Goal: Task Accomplishment & Management: Manage account settings

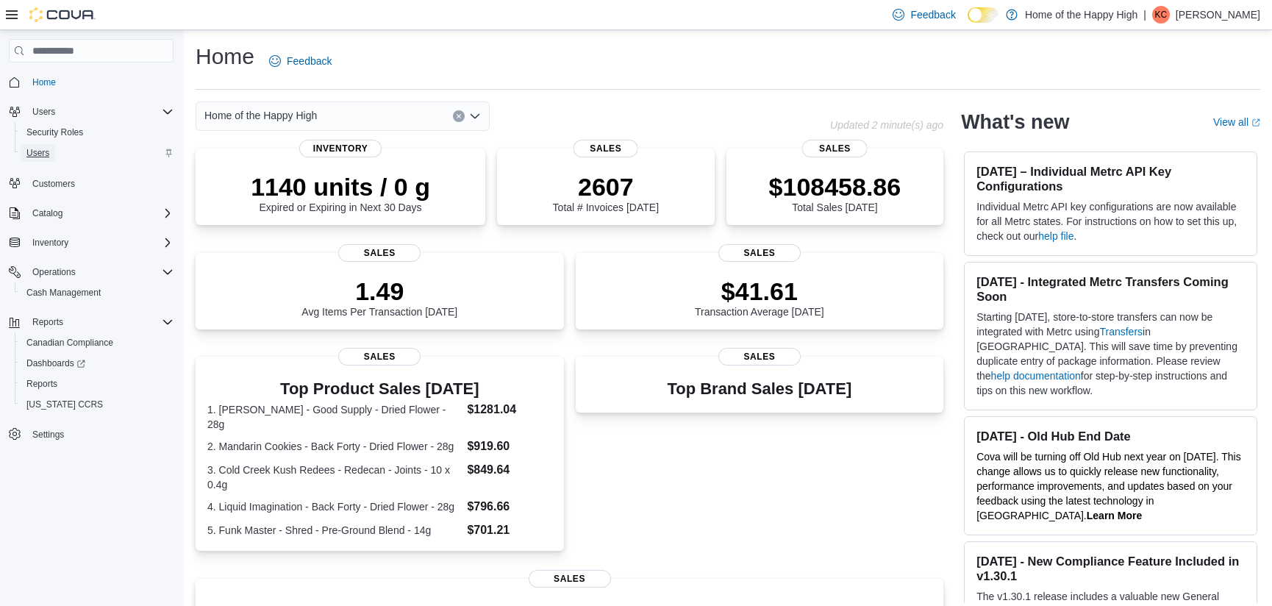
click at [36, 150] on span "Users" at bounding box center [37, 153] width 23 height 12
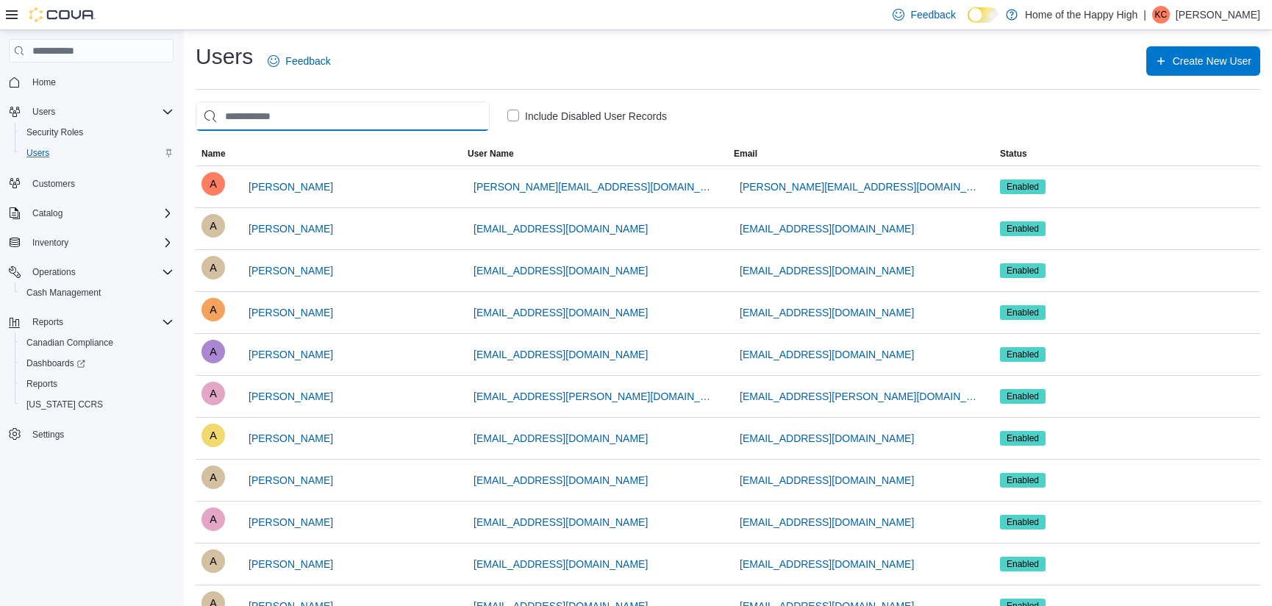
click at [236, 118] on input "search" at bounding box center [343, 115] width 294 height 29
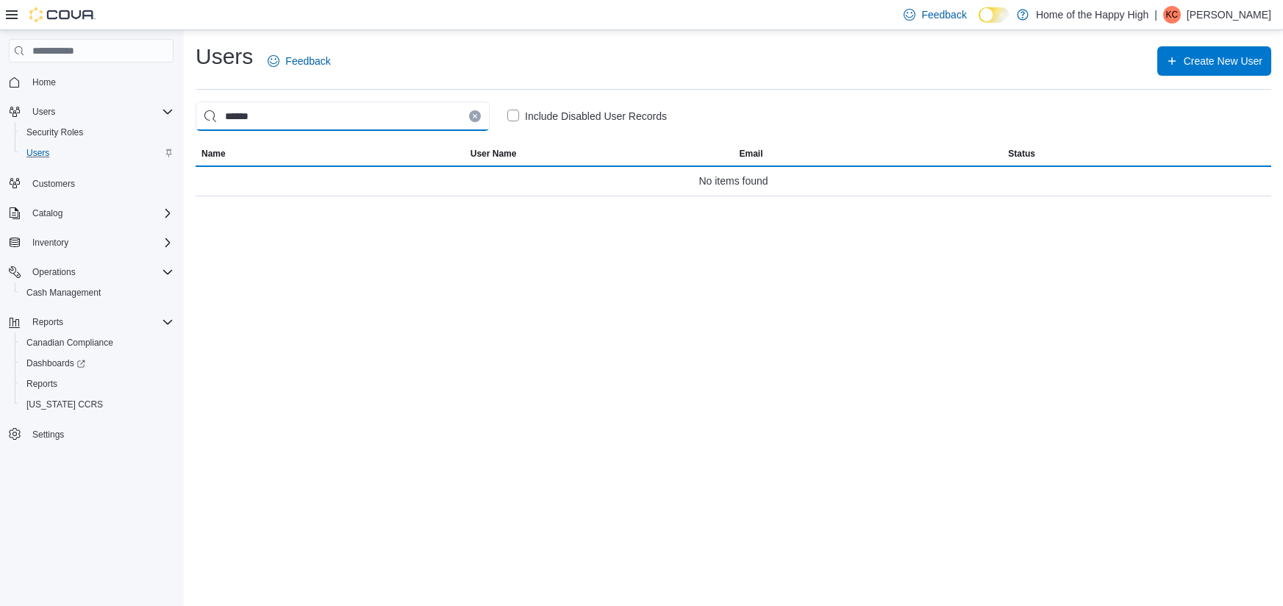
type input "******"
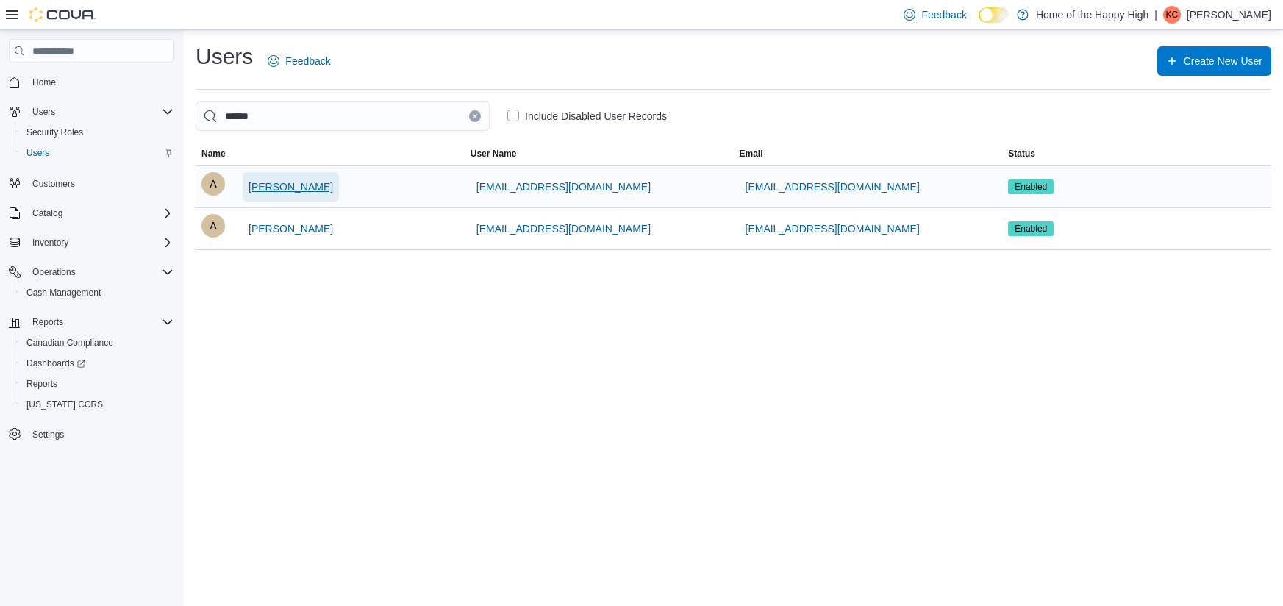
click at [280, 185] on span "[PERSON_NAME]" at bounding box center [291, 186] width 85 height 15
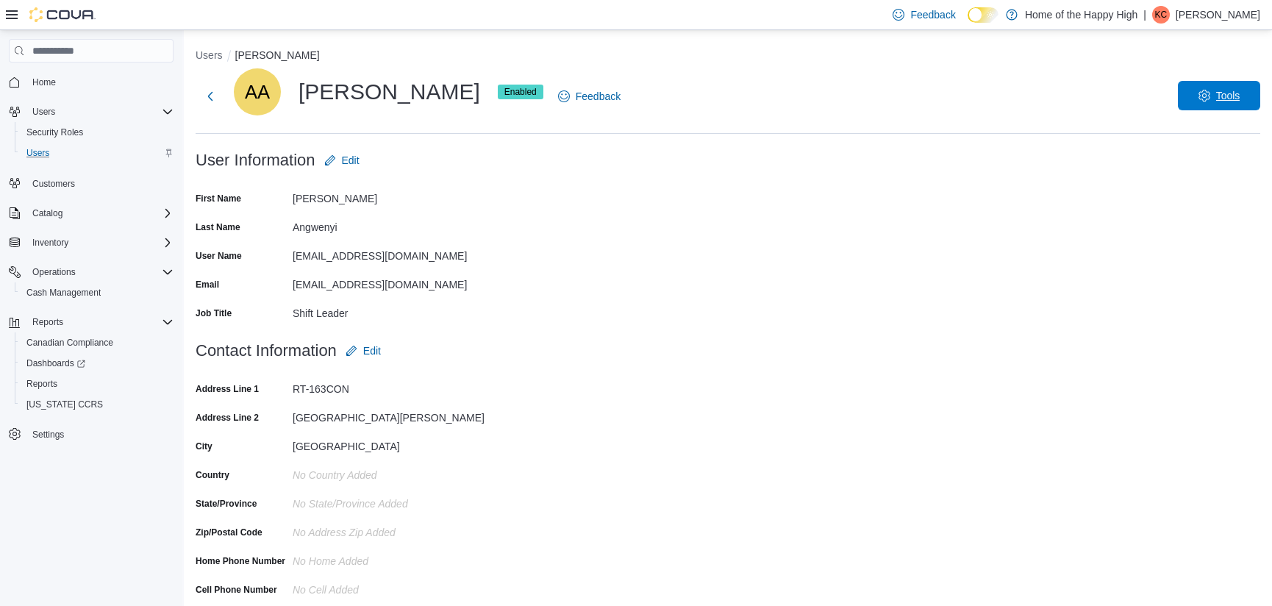
click at [1235, 105] on span "Tools" at bounding box center [1219, 95] width 65 height 29
click at [1185, 162] on span "Disable User" at bounding box center [1197, 164] width 68 height 18
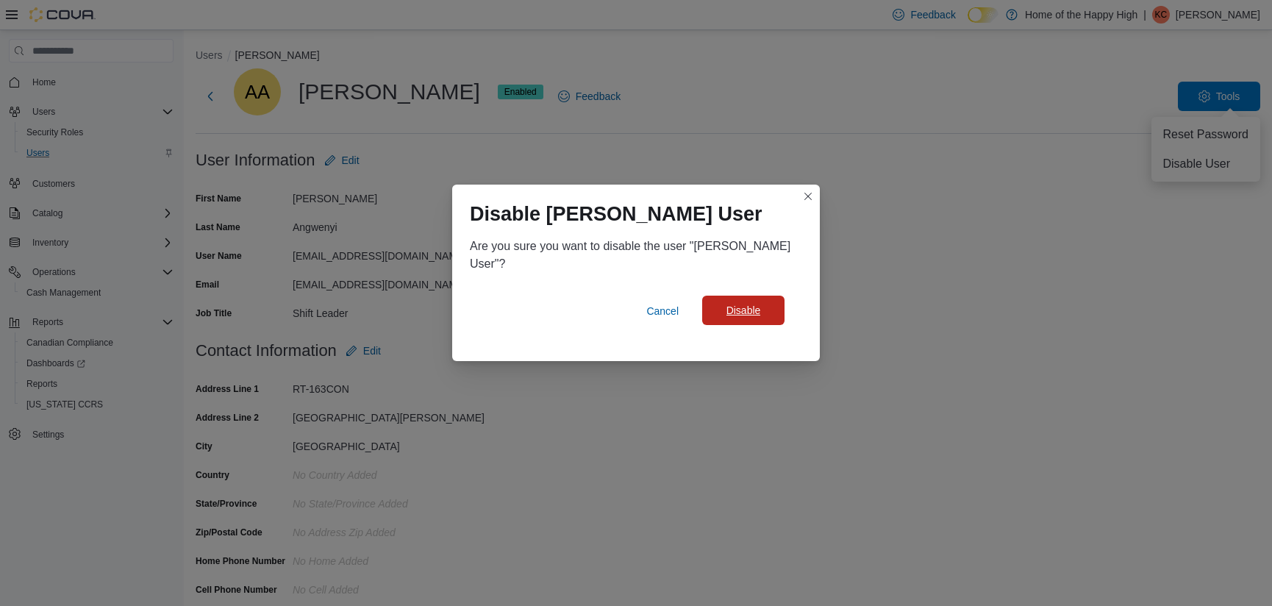
click at [738, 302] on span "Disable" at bounding box center [743, 310] width 65 height 29
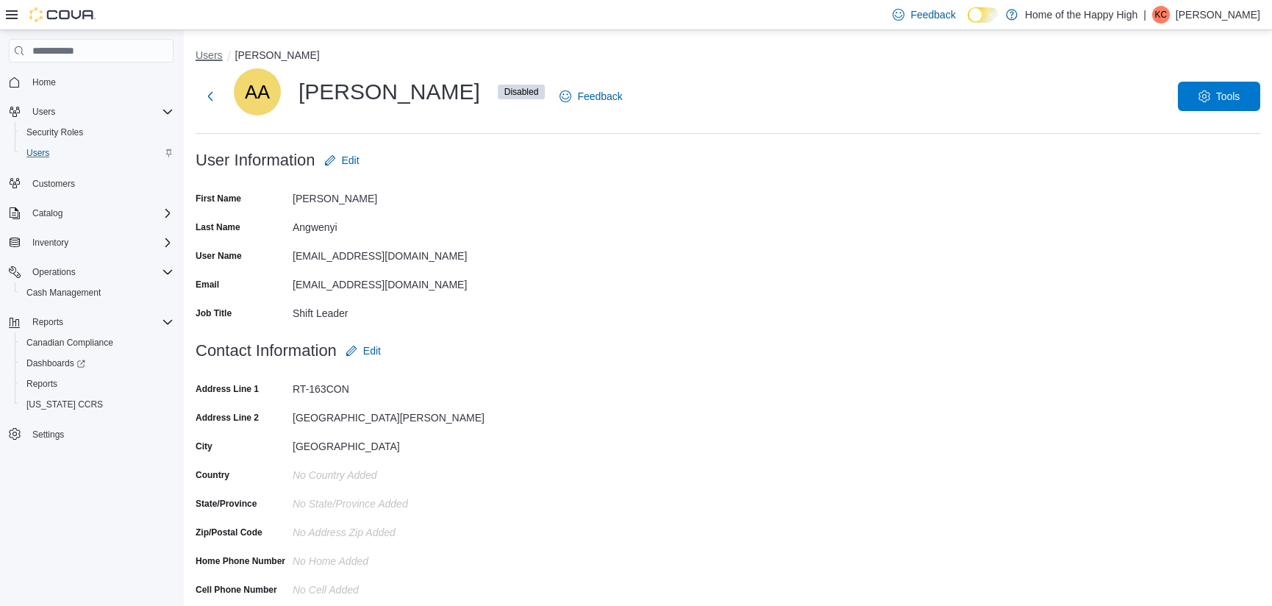
click at [211, 57] on button "Users" at bounding box center [209, 55] width 27 height 12
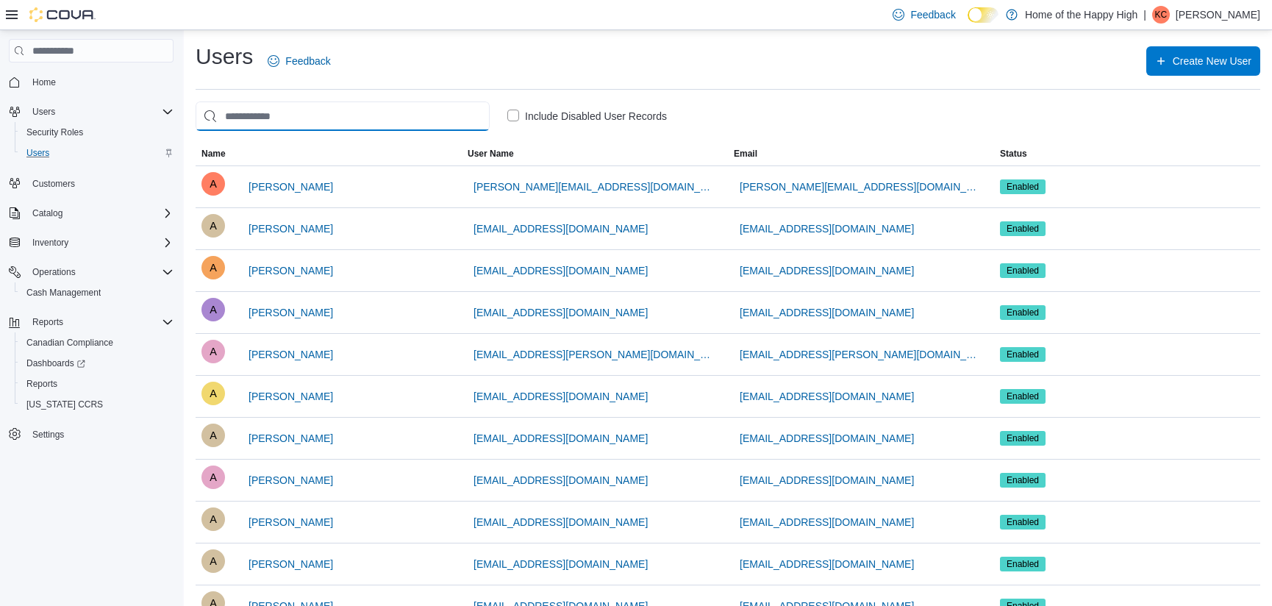
click at [272, 113] on input "search" at bounding box center [343, 115] width 294 height 29
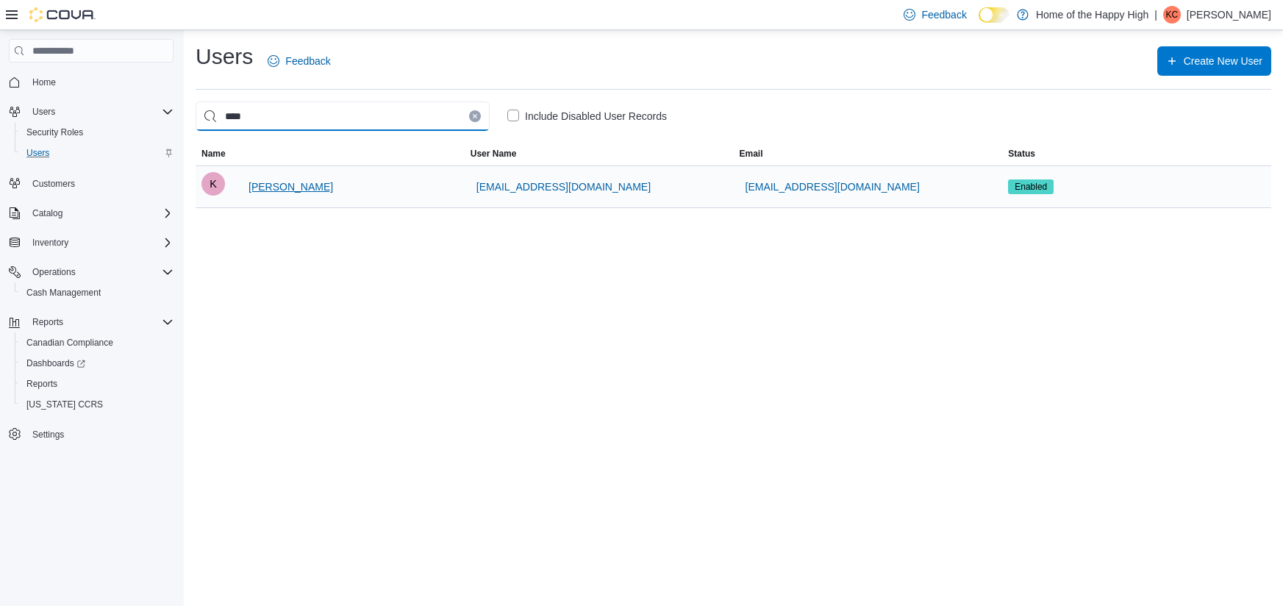
type input "****"
click at [283, 183] on span "[PERSON_NAME]" at bounding box center [291, 186] width 85 height 15
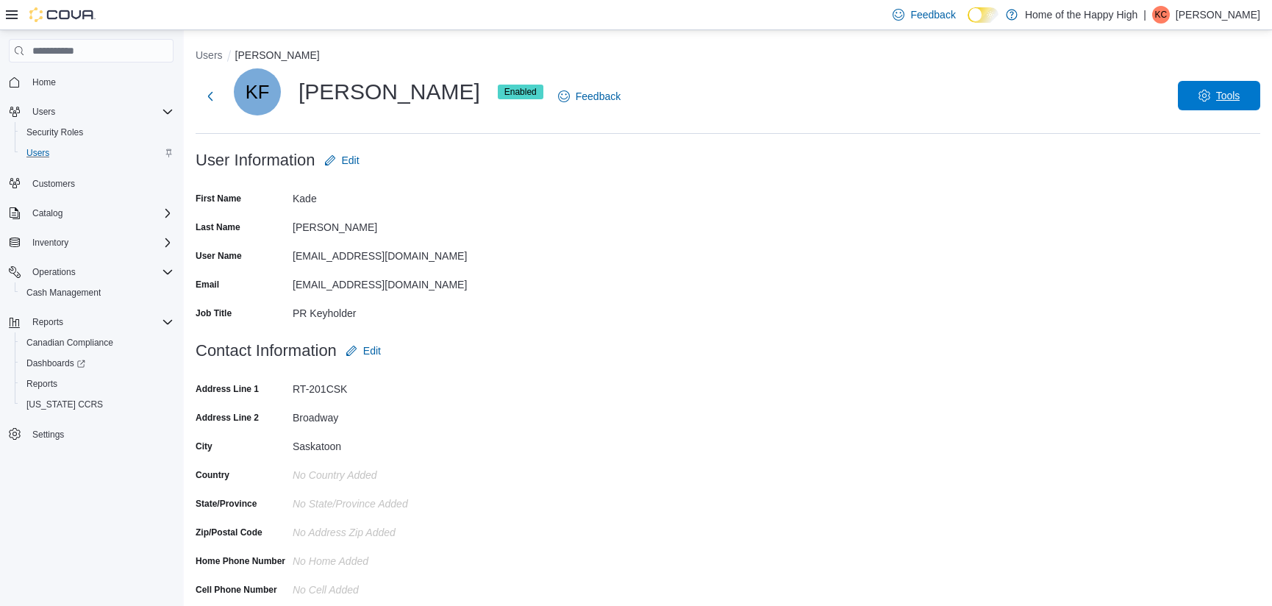
click at [1235, 93] on span "Tools" at bounding box center [1228, 95] width 24 height 15
click at [1209, 161] on span "Disable User" at bounding box center [1197, 164] width 68 height 18
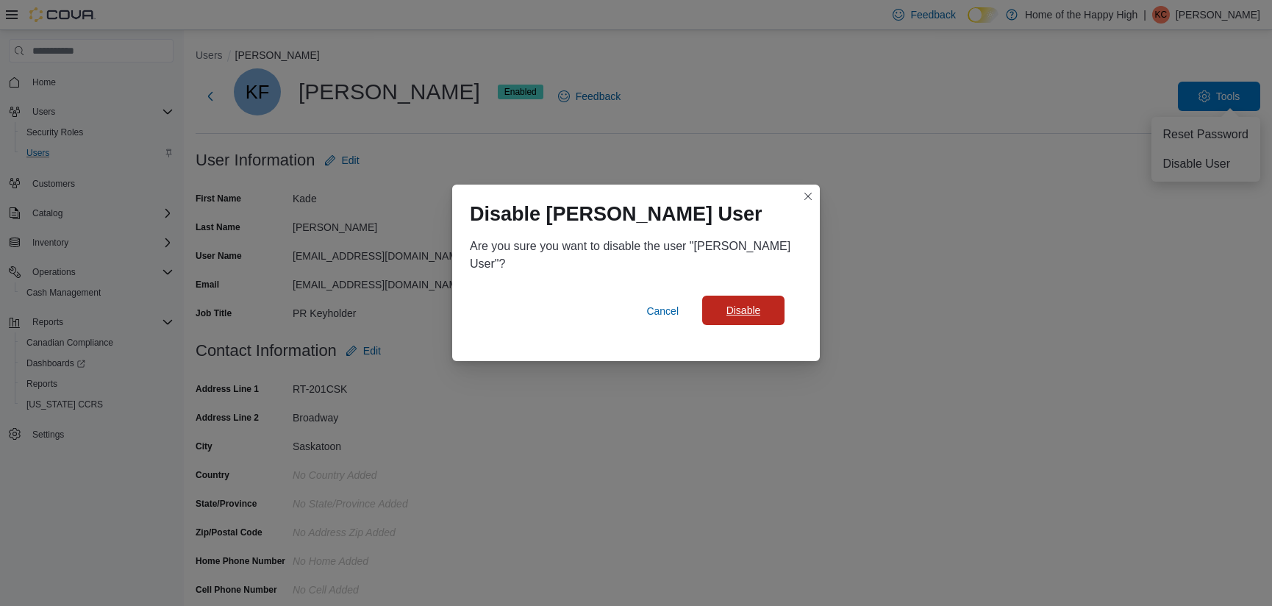
click at [737, 303] on span "Disable" at bounding box center [743, 310] width 35 height 15
